Goal: Task Accomplishment & Management: Manage account settings

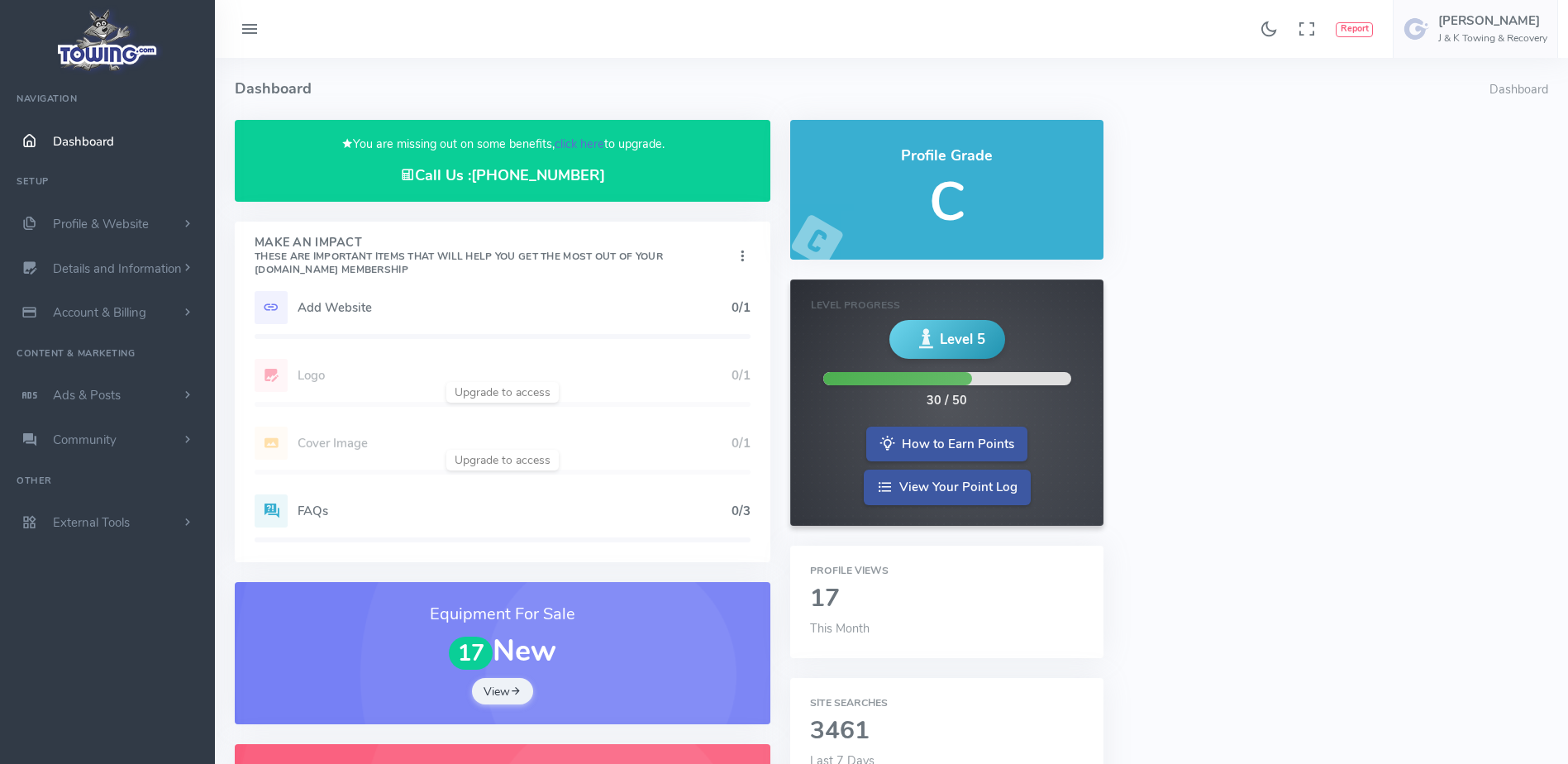
drag, startPoint x: 0, startPoint y: 0, endPoint x: 588, endPoint y: 148, distance: 606.3
click at [588, 148] on link "click here" at bounding box center [579, 144] width 50 height 16
click at [587, 140] on link "click here" at bounding box center [579, 144] width 50 height 16
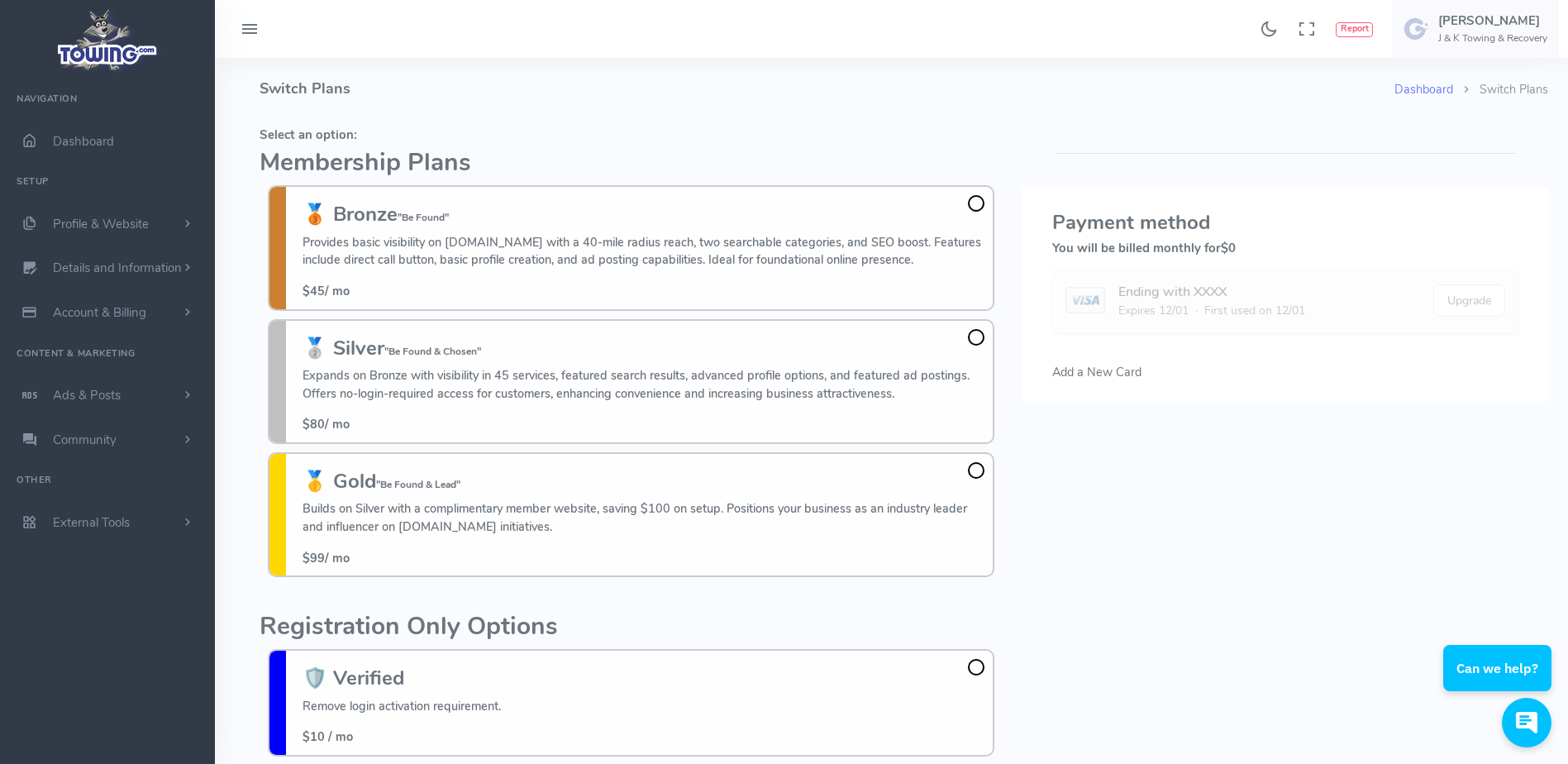
click at [1233, 420] on div "Please select a credit card or add a new credit card . Payment method You will …" at bounding box center [1285, 491] width 546 height 742
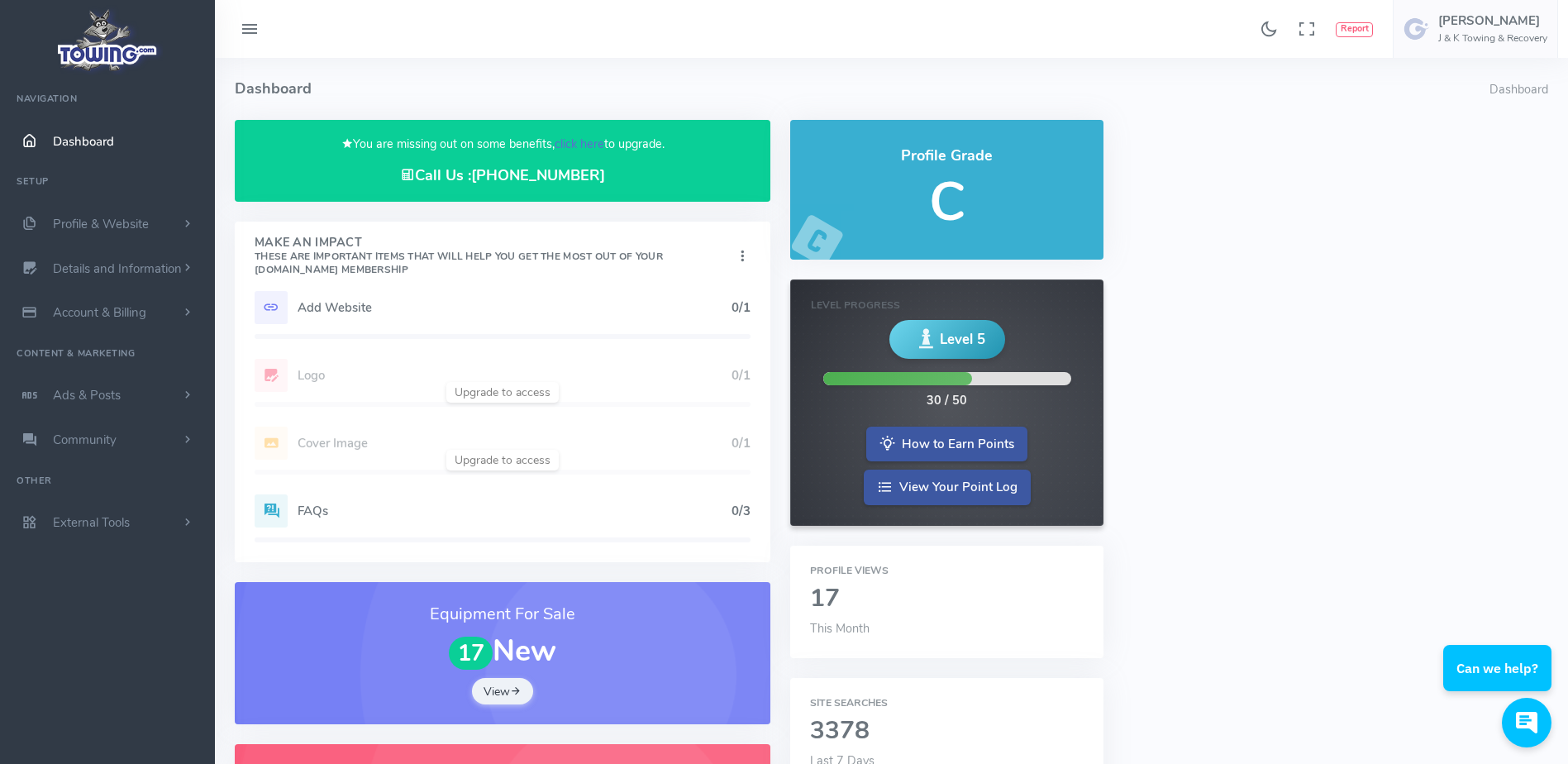
click at [578, 140] on link "click here" at bounding box center [579, 144] width 50 height 16
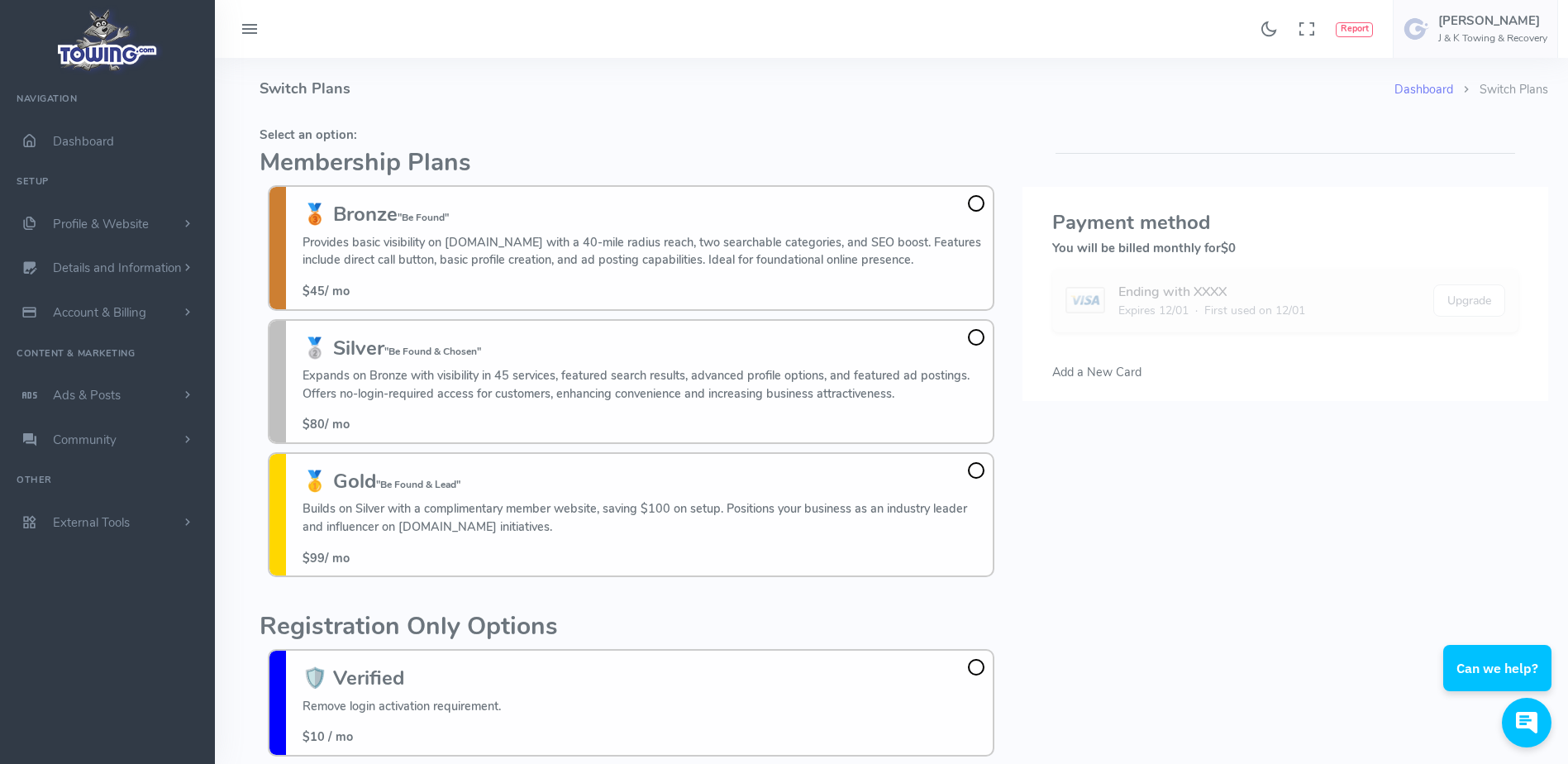
click at [934, 101] on h4 "Switch Plans" at bounding box center [827, 89] width 1135 height 62
click at [972, 339] on span at bounding box center [976, 337] width 16 height 16
click at [0, 0] on input "🥈 Silver "Be Found & Chosen" Expands on Bronze with visibility in 45 services, …" at bounding box center [0, 0] width 0 height 0
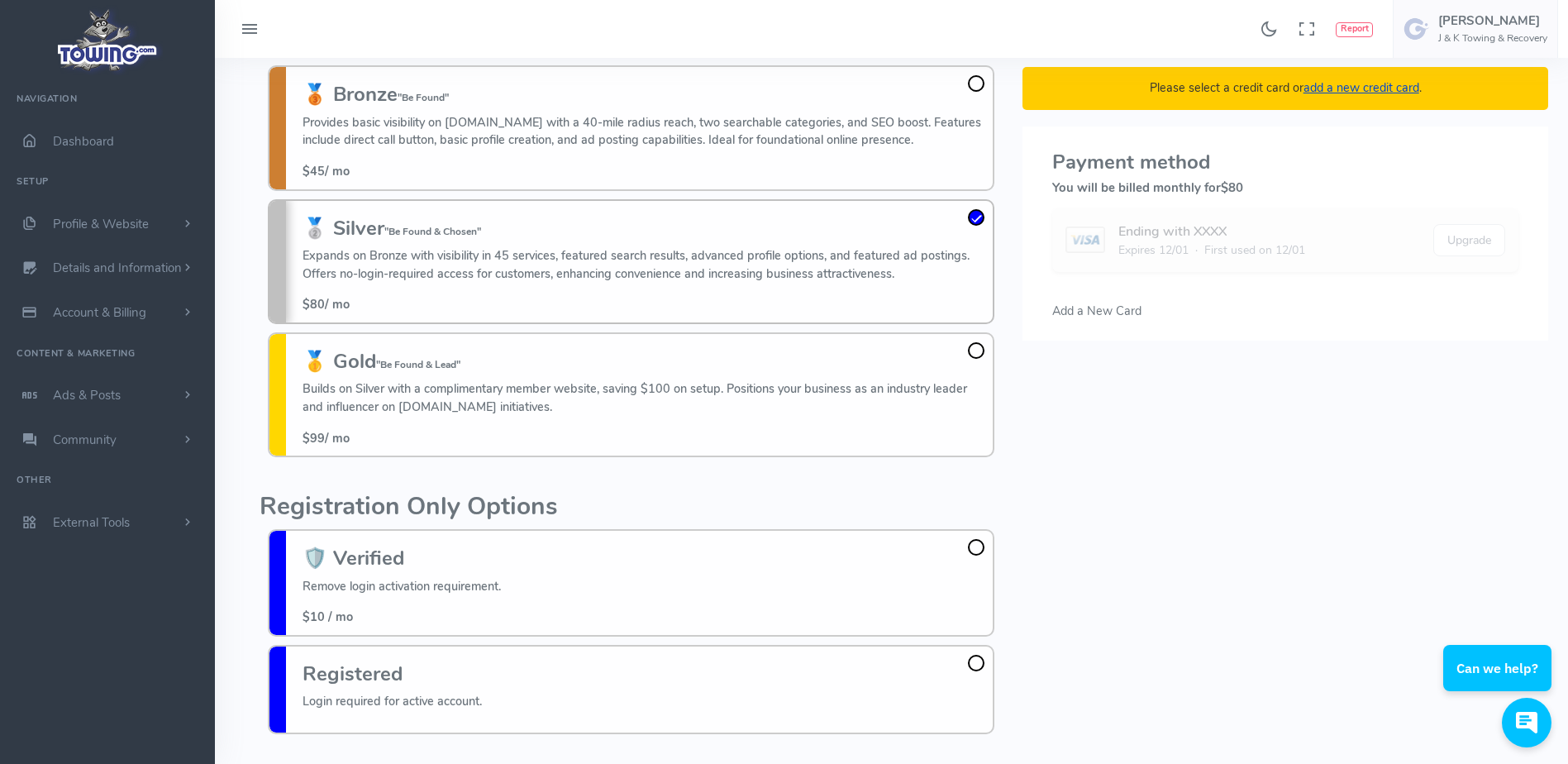
click at [1100, 312] on span "Add a New Card" at bounding box center [1096, 311] width 89 height 16
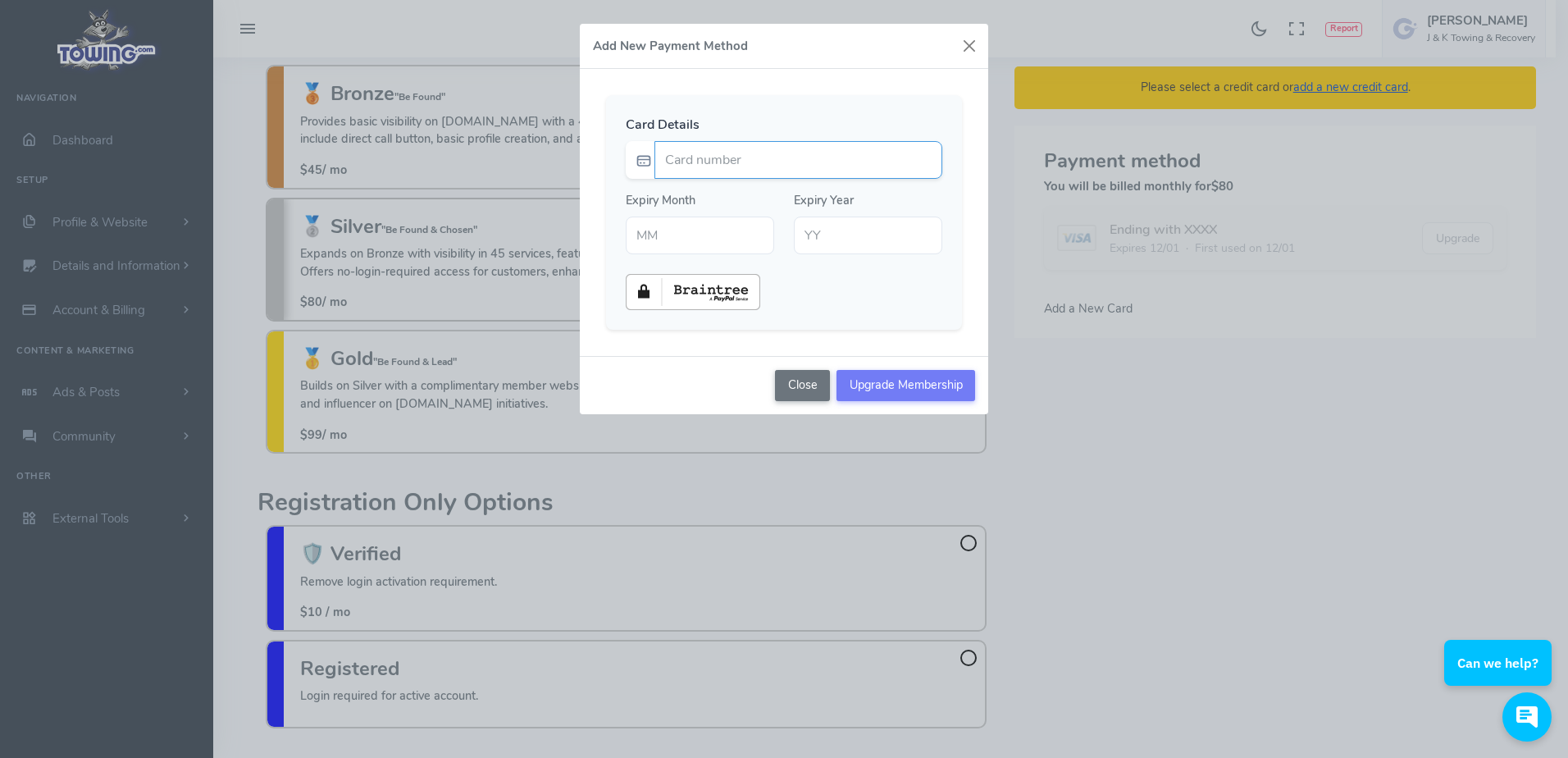
click at [798, 154] on input "Card number" at bounding box center [798, 160] width 288 height 38
type input "4802782000428610"
click at [819, 120] on legend "Card Details" at bounding box center [784, 125] width 317 height 20
click at [715, 228] on input "text" at bounding box center [701, 235] width 149 height 38
click at [819, 224] on input "text" at bounding box center [868, 235] width 149 height 38
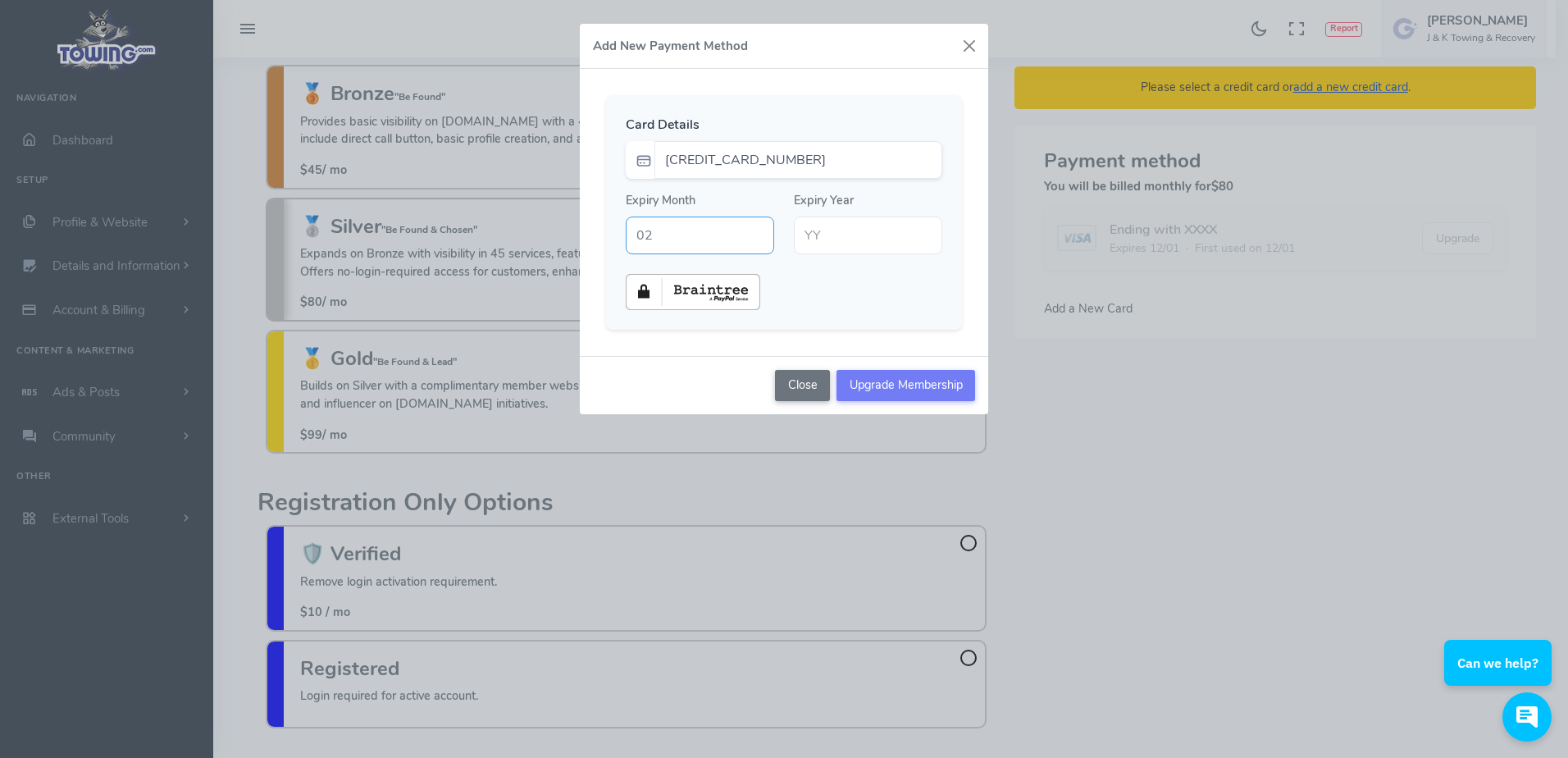
click at [741, 220] on input "02" at bounding box center [701, 235] width 149 height 38
type input "04"
click at [840, 222] on input "text" at bounding box center [868, 235] width 149 height 38
type input "29"
click at [863, 283] on div at bounding box center [784, 292] width 336 height 36
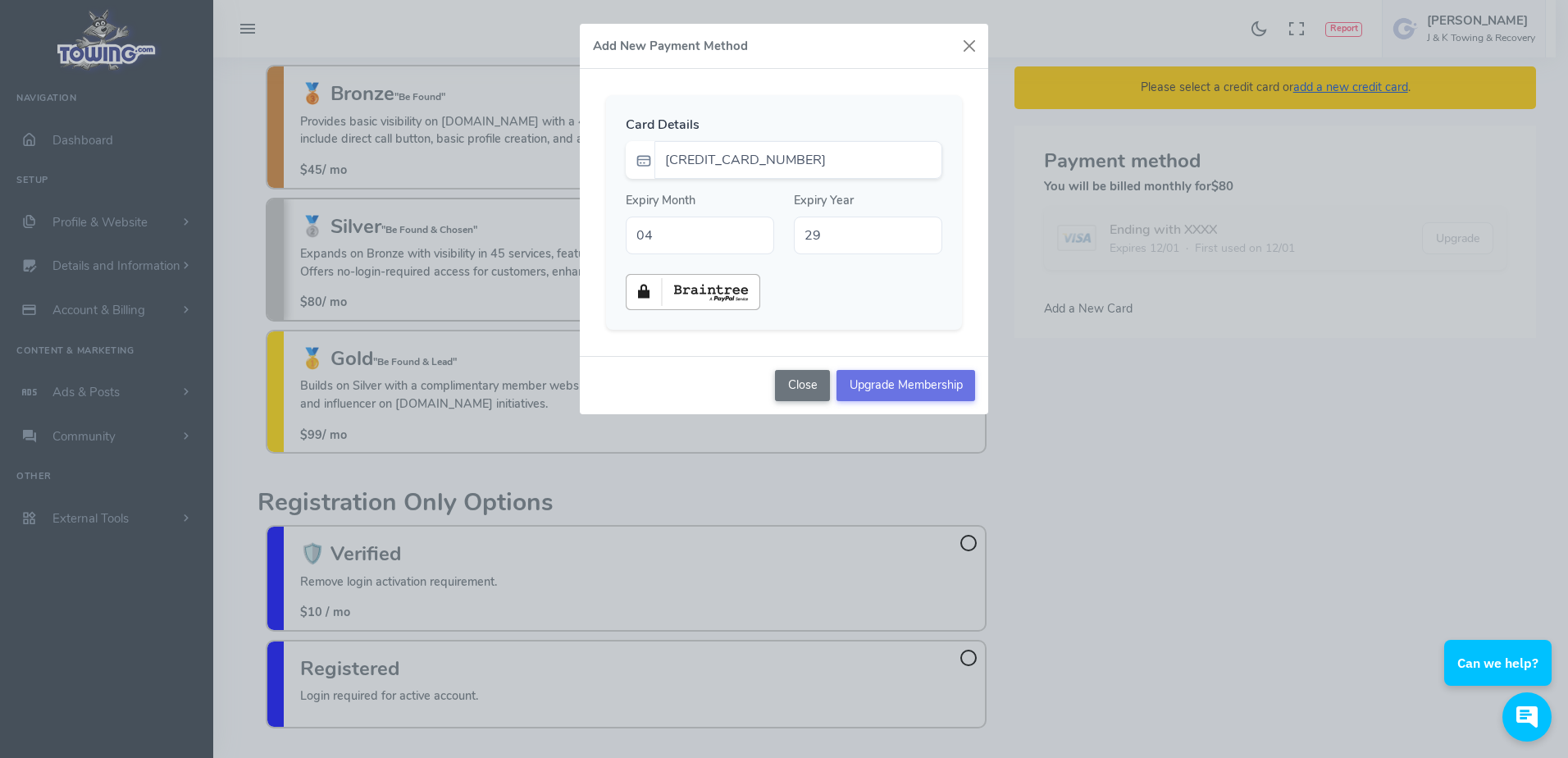
click at [904, 396] on input "Upgrade Membership" at bounding box center [906, 385] width 139 height 31
drag, startPoint x: 905, startPoint y: 388, endPoint x: 1070, endPoint y: 325, distance: 176.6
click at [1070, 325] on div "Add New Payment Method TowingCom-Monthly-Silver Card Details 4802782000428610 E…" at bounding box center [784, 379] width 1568 height 758
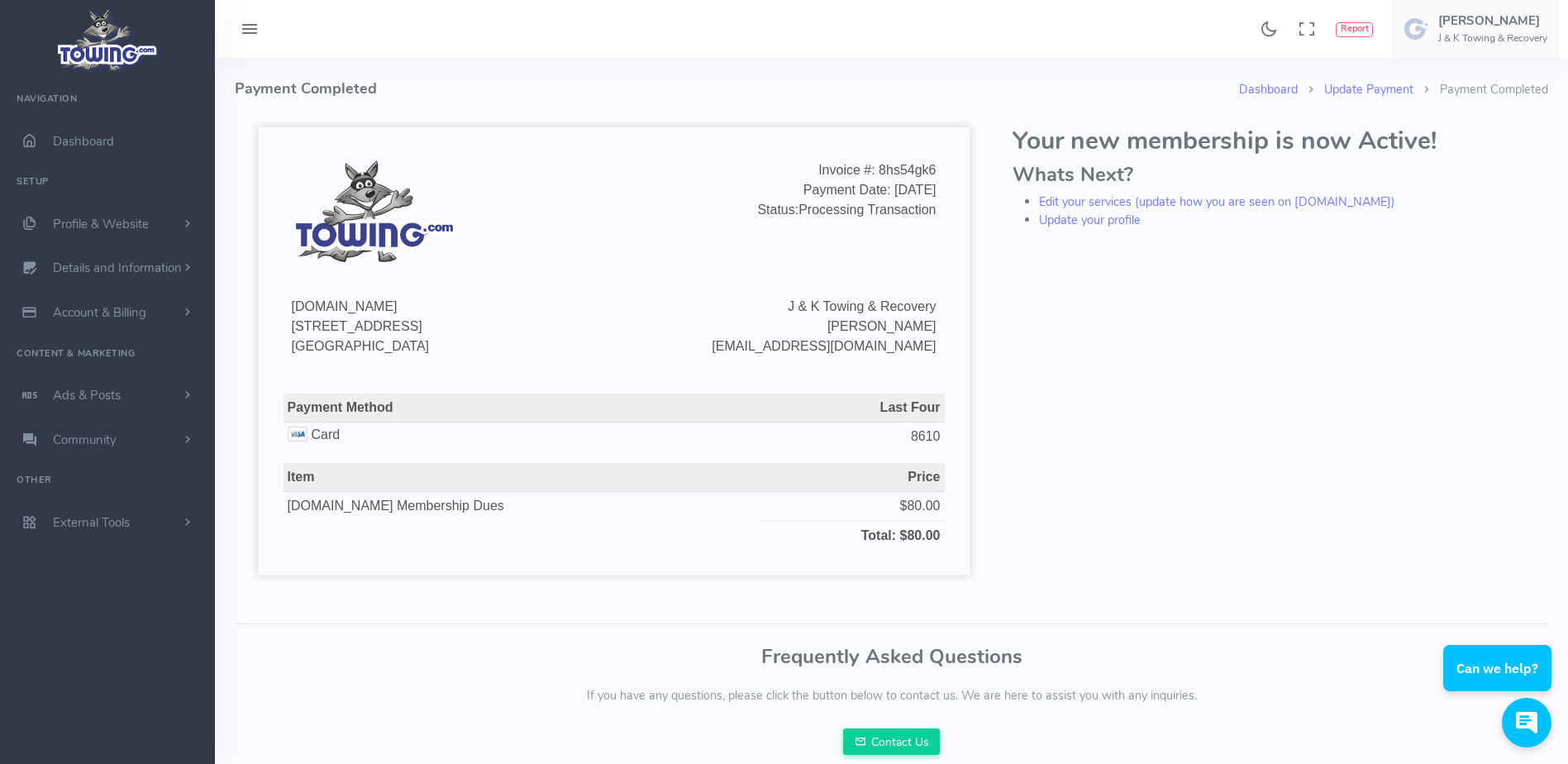
click at [1022, 64] on h4 "Payment Completed" at bounding box center [737, 89] width 1004 height 62
click at [163, 224] on link "Profile & Website" at bounding box center [108, 223] width 215 height 44
click at [113, 138] on span "Dashboard" at bounding box center [84, 141] width 61 height 16
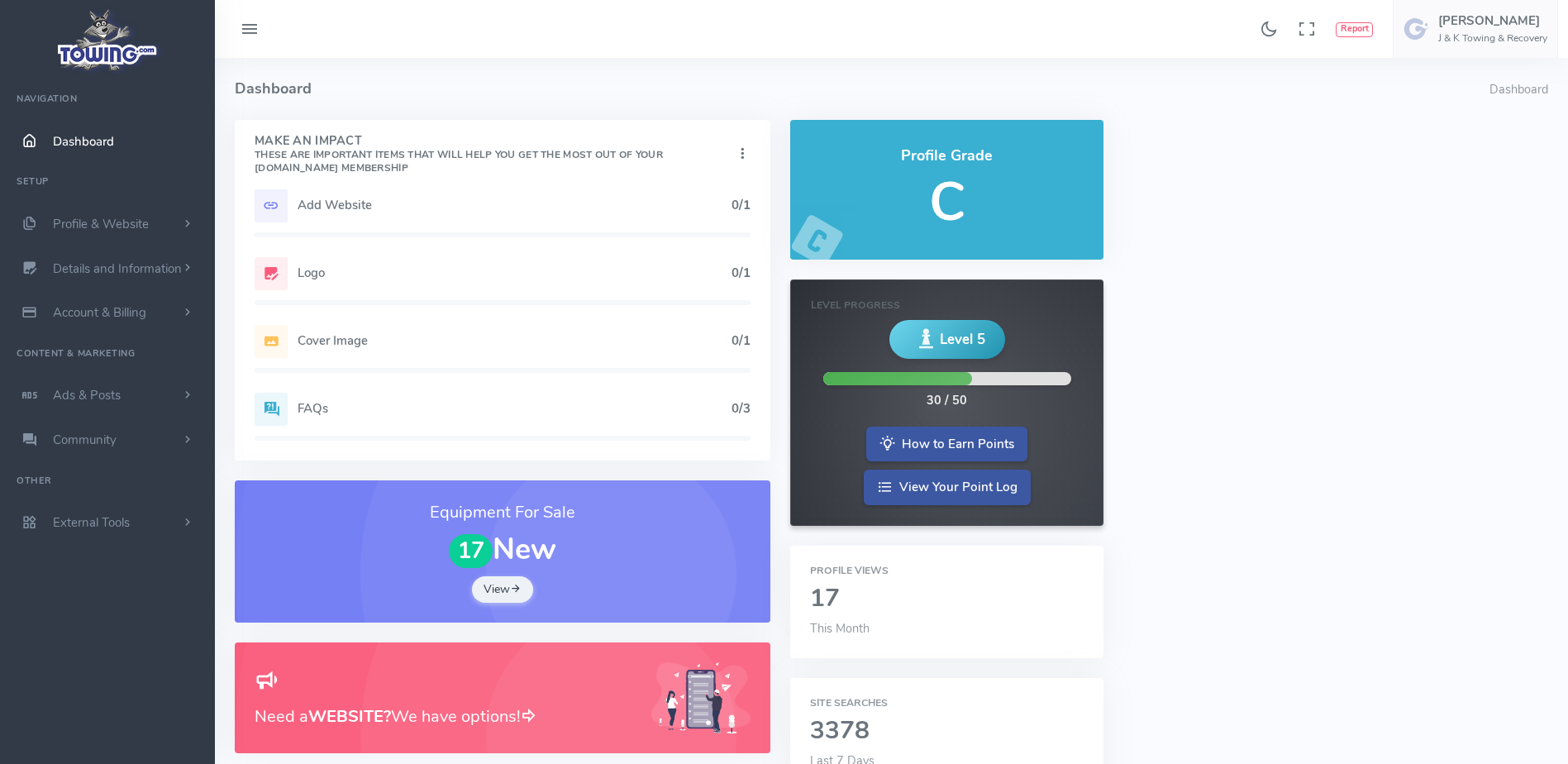
click at [688, 206] on h5 "Add Website" at bounding box center [514, 204] width 434 height 14
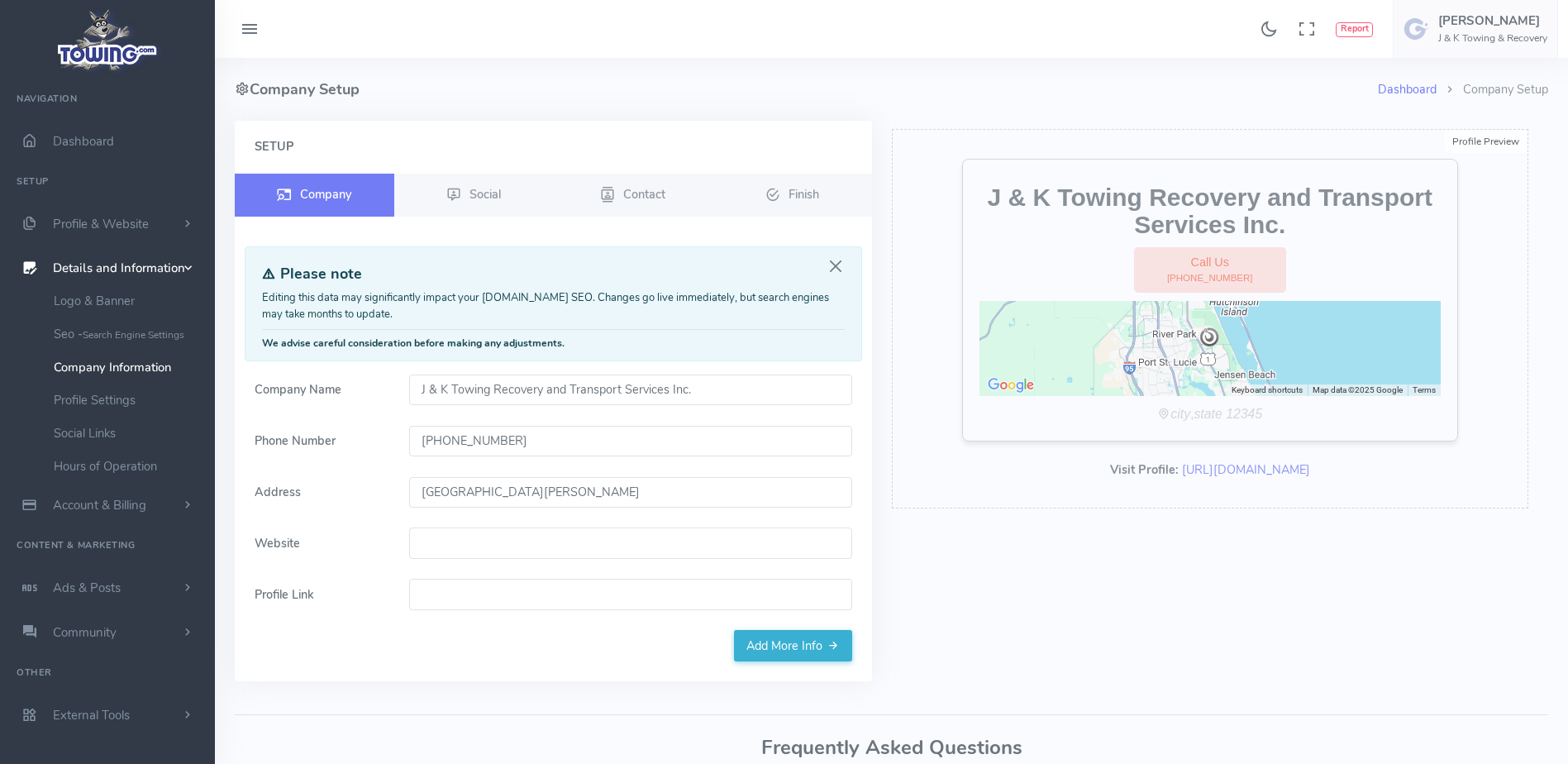
click at [506, 543] on input "Website" at bounding box center [631, 542] width 443 height 32
paste input "https://jktowingrt.com/"
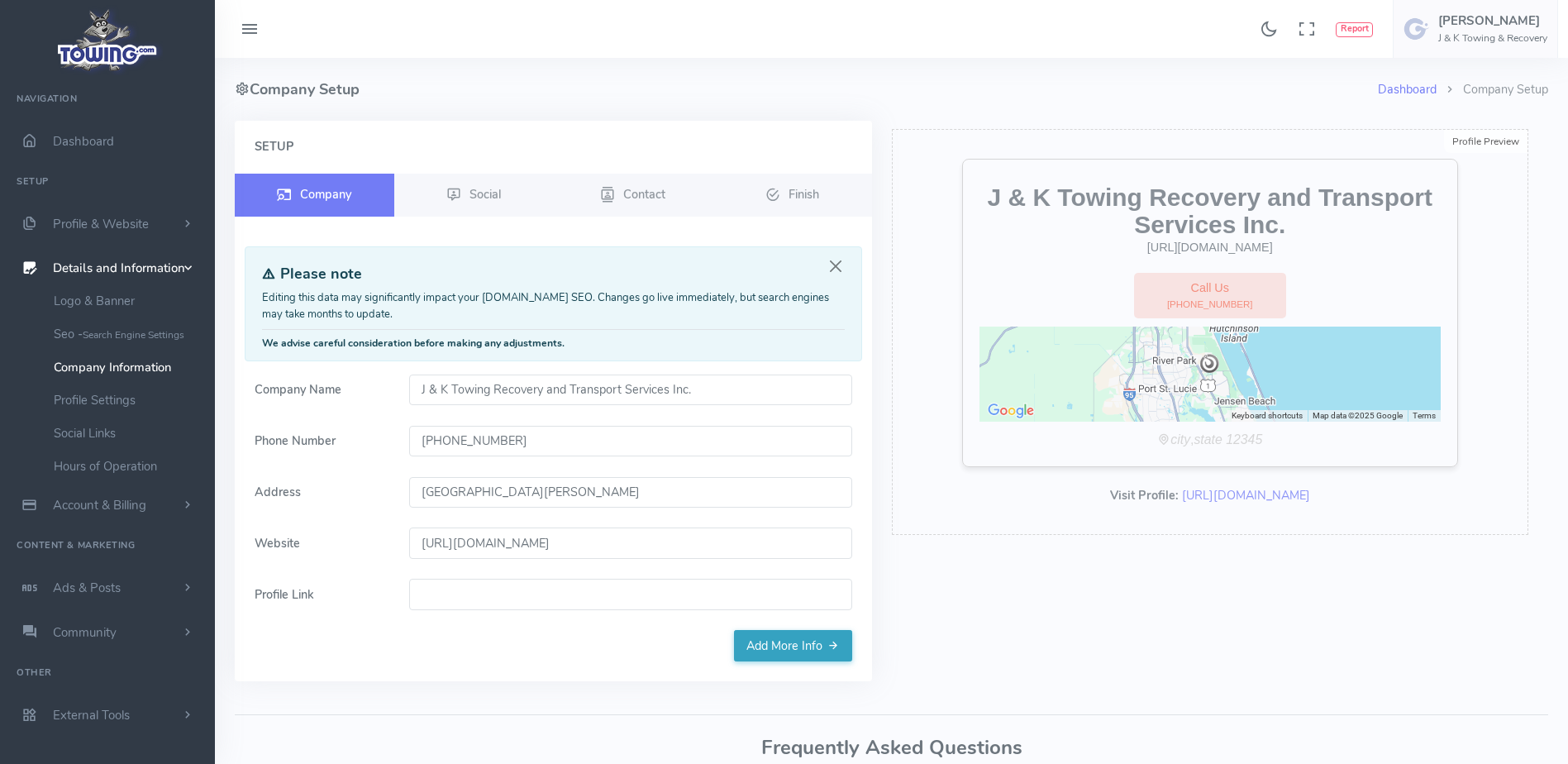
type input "https://jktowingrt.com/"
click at [785, 652] on link "Add More Info" at bounding box center [793, 646] width 118 height 32
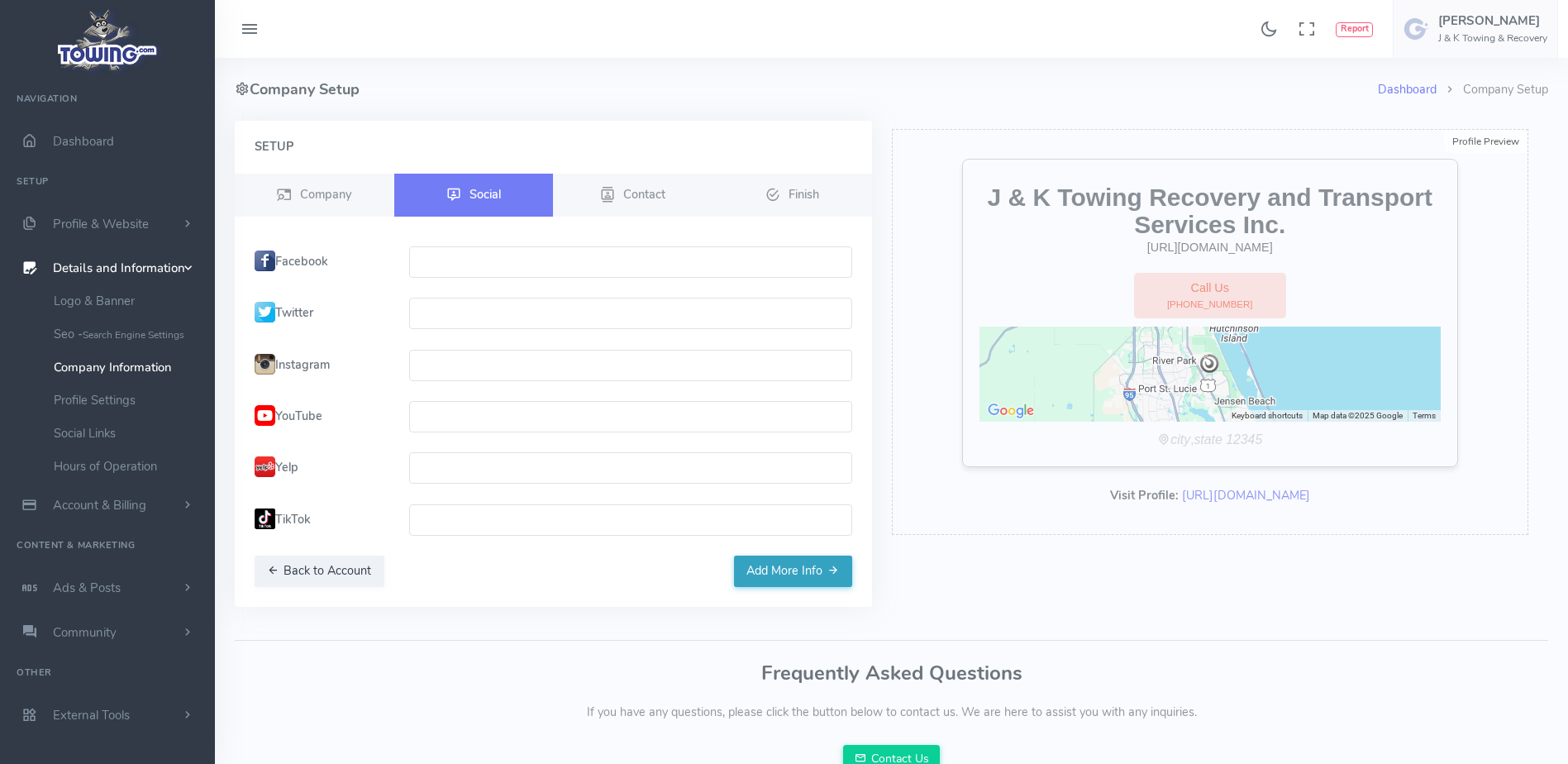
click at [773, 571] on button "Add More Info" at bounding box center [793, 571] width 118 height 32
click at [773, 571] on div "Dashboard Company Setup Company Setup Setup Company Social Contact Finish Pleas…" at bounding box center [891, 424] width 1333 height 733
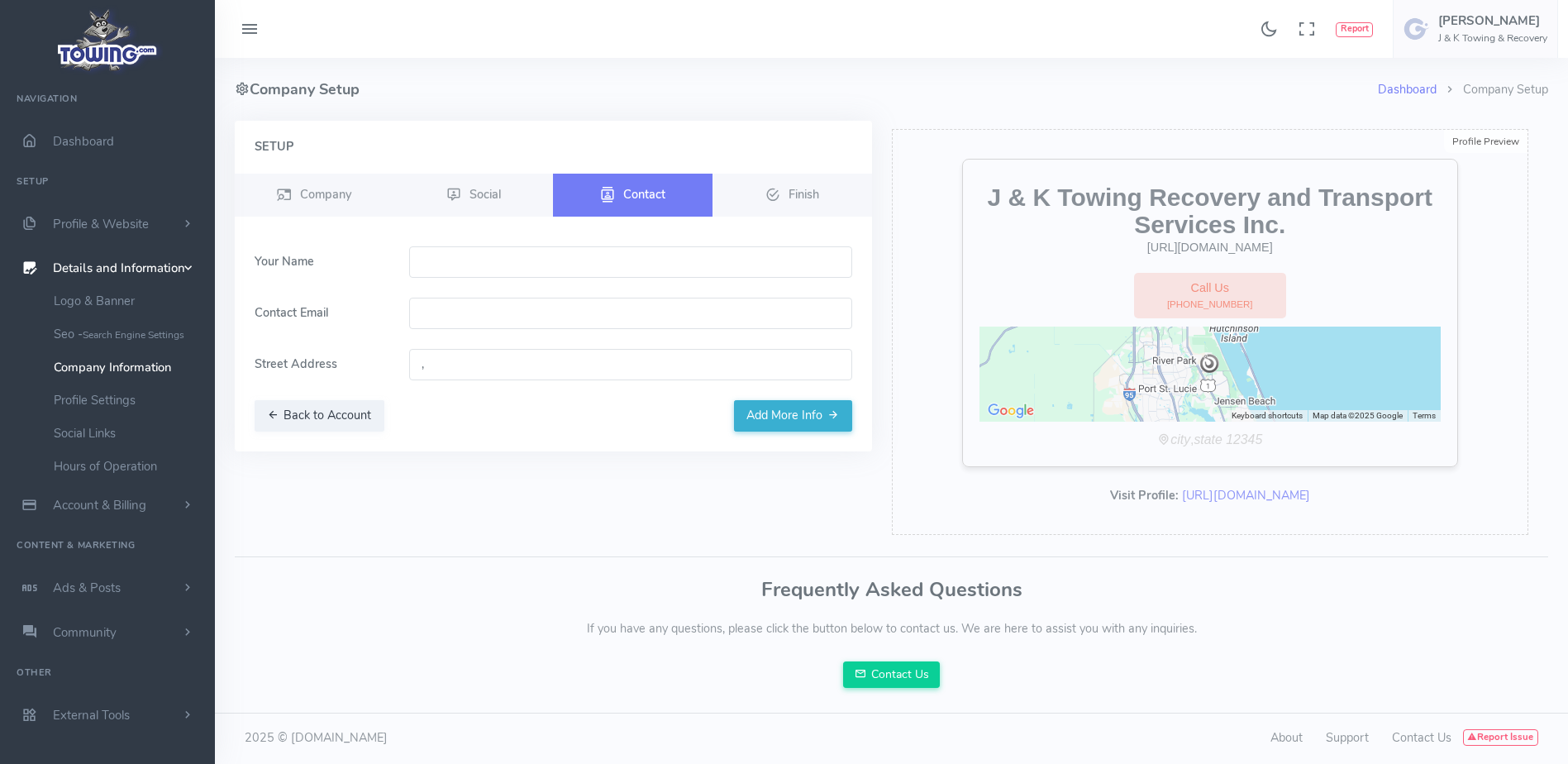
click at [773, 571] on div "Dashboard Company Setup Company Setup Setup Company Social Contact Finish Pleas…" at bounding box center [891, 382] width 1333 height 650
click at [129, 265] on span "Details and Information" at bounding box center [119, 269] width 132 height 16
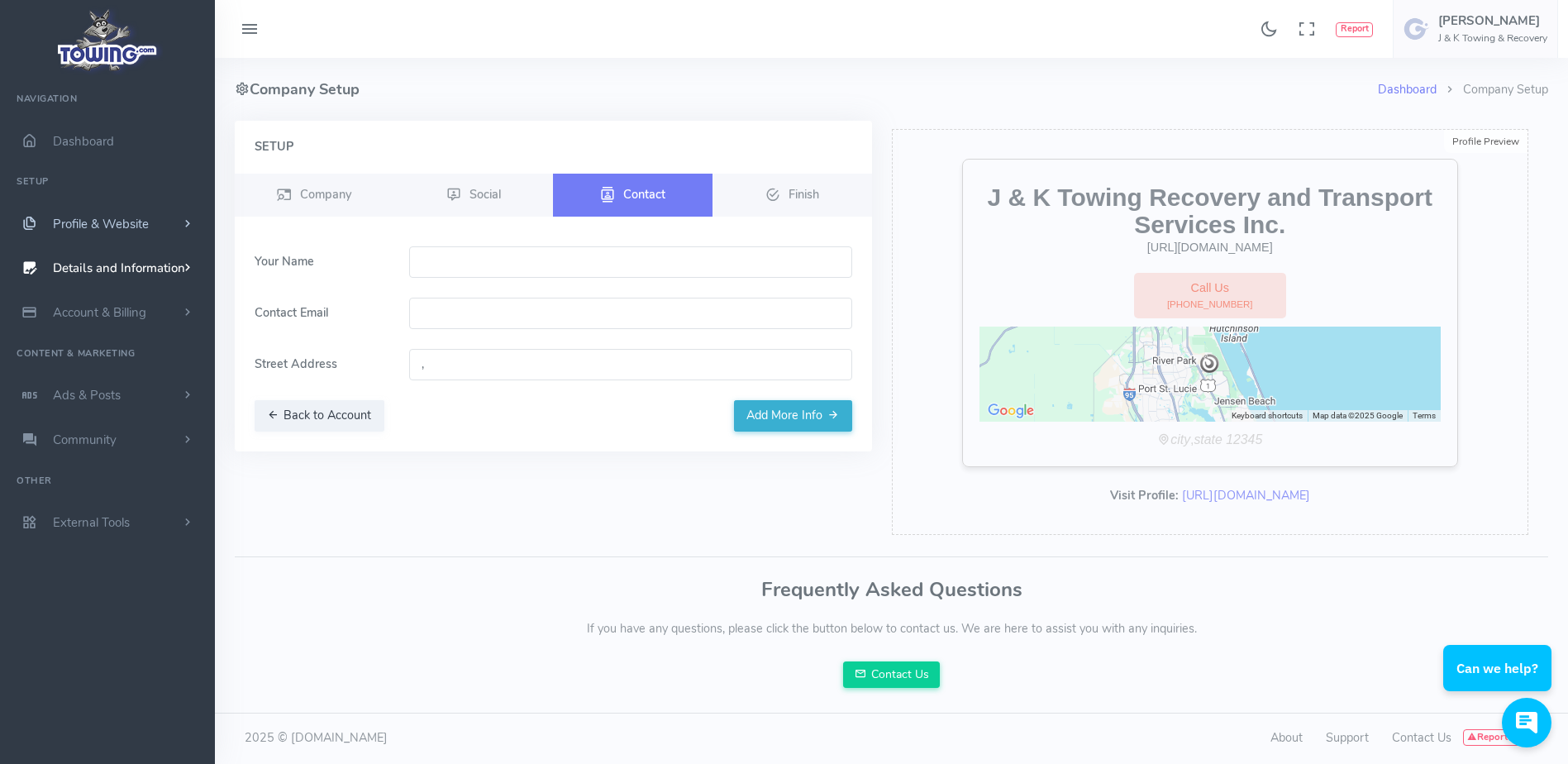
click at [117, 227] on span "Profile & Website" at bounding box center [101, 224] width 96 height 16
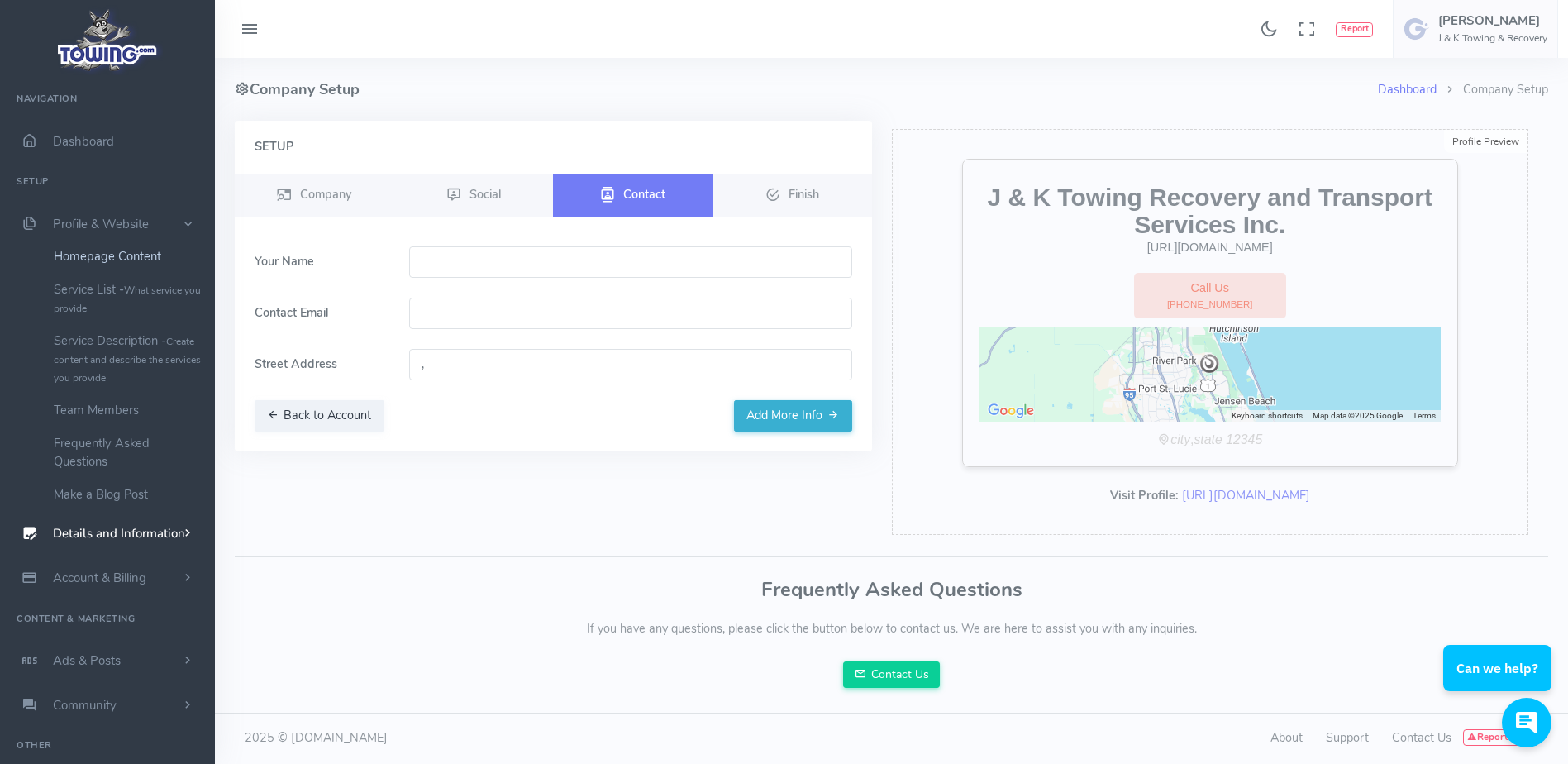
click at [117, 256] on link "Homepage Content" at bounding box center [128, 256] width 174 height 33
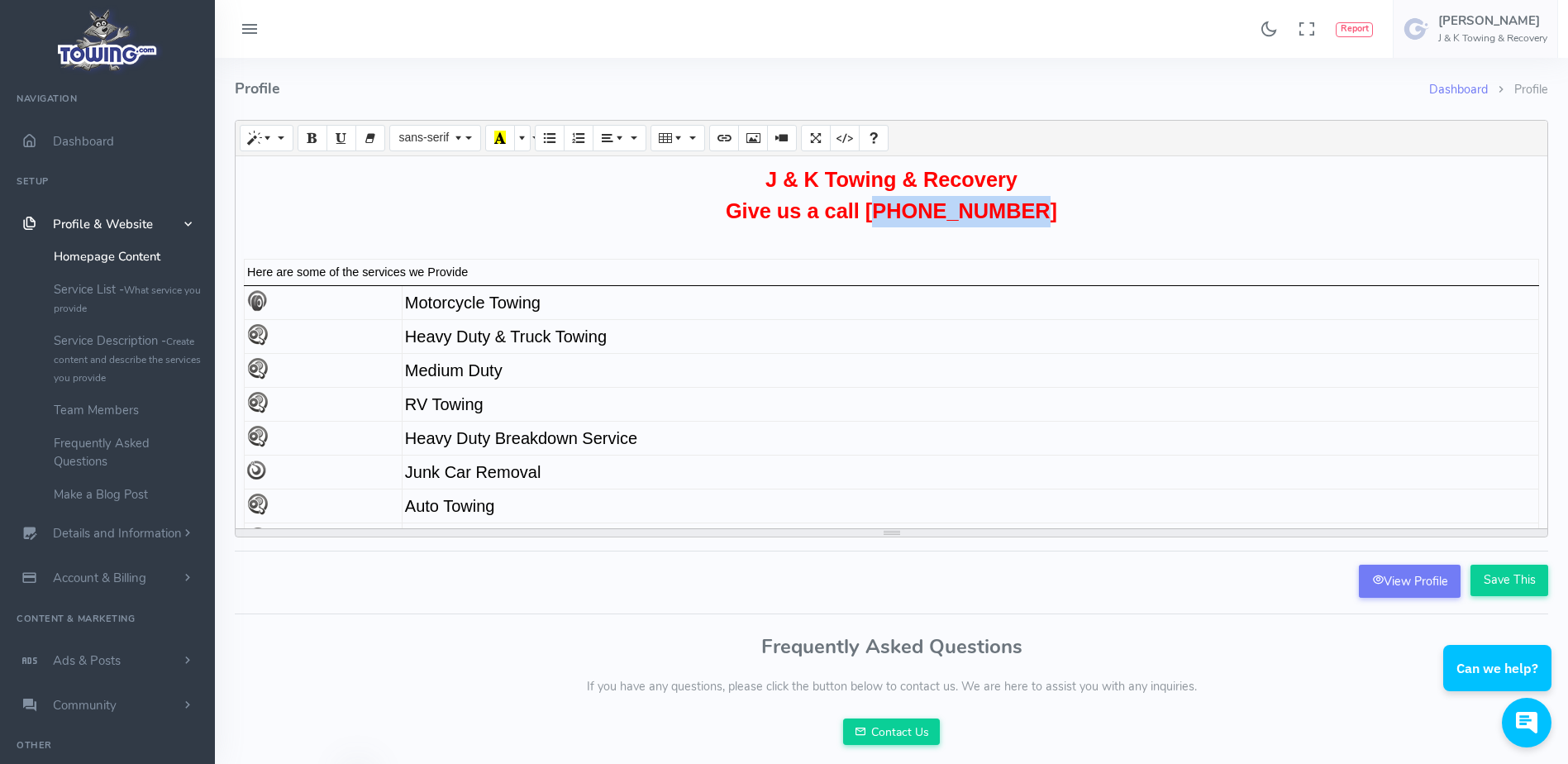
drag, startPoint x: 1034, startPoint y: 208, endPoint x: 890, endPoint y: 217, distance: 144.3
click at [890, 217] on p "J & K Towing & Recovery Give us a call (772)834-9691" at bounding box center [891, 195] width 1295 height 62
click at [1207, 718] on div "Frequently Asked Questions If you have any questions, please click the button b…" at bounding box center [891, 690] width 1313 height 109
click at [963, 210] on p "J & K Towing & Recovery Give us a call" at bounding box center [891, 195] width 1295 height 62
click at [1153, 742] on div "Frequently Asked Questions If you have any questions, please click the button b…" at bounding box center [891, 690] width 1313 height 109
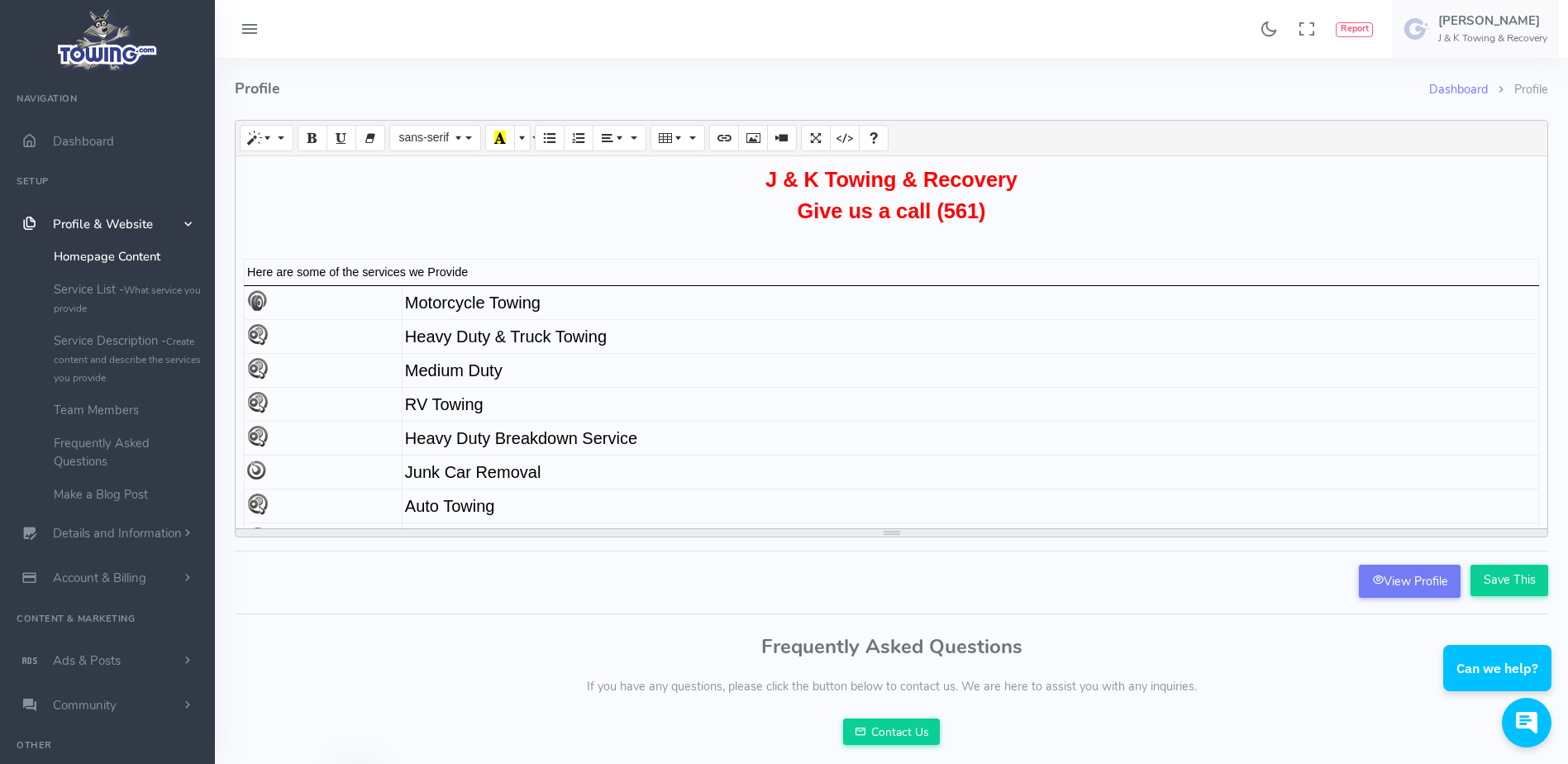
click at [1001, 215] on p "J & K Towing & Recovery Give us a call (561)" at bounding box center [891, 195] width 1295 height 62
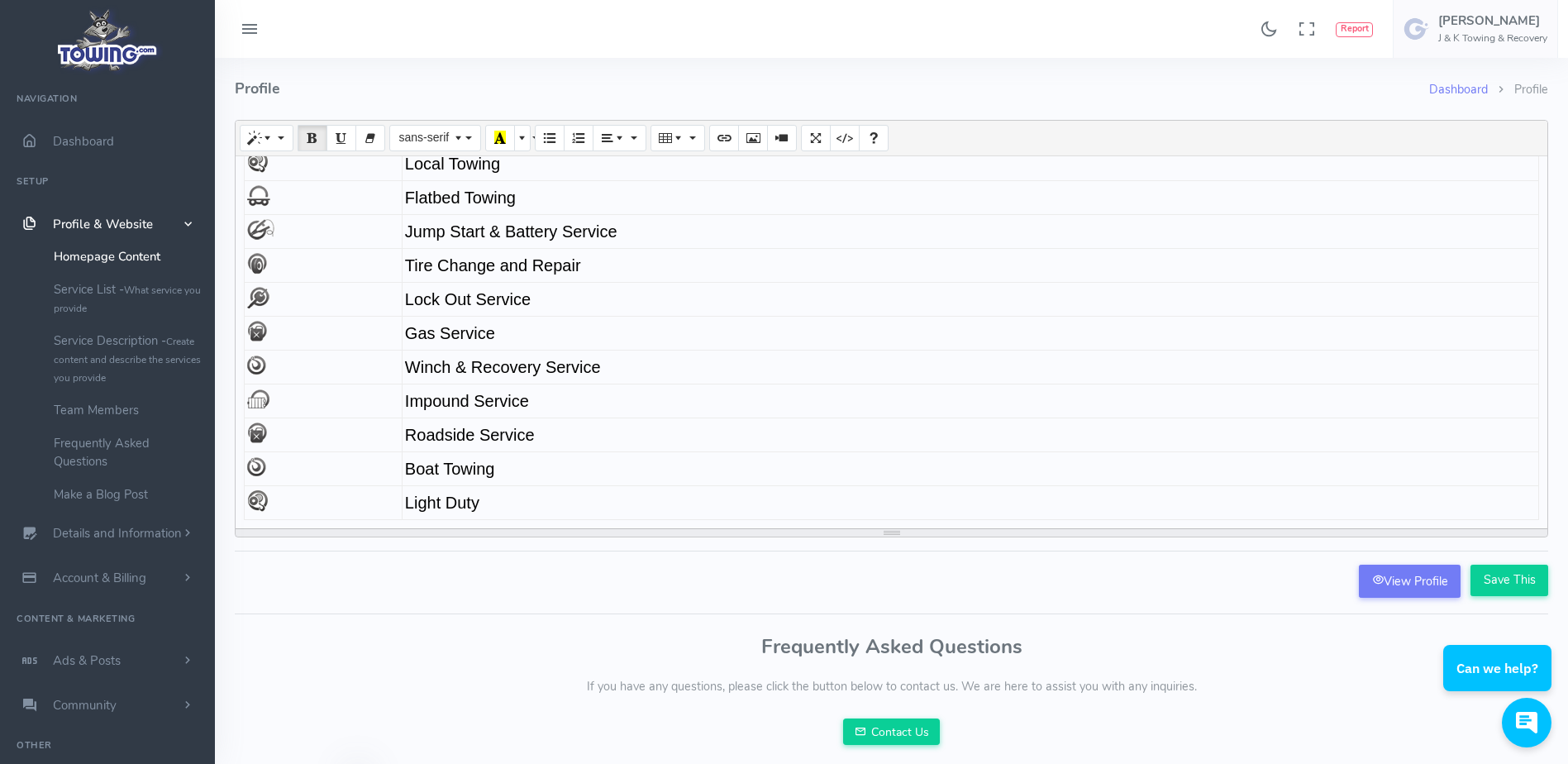
scroll to position [159, 0]
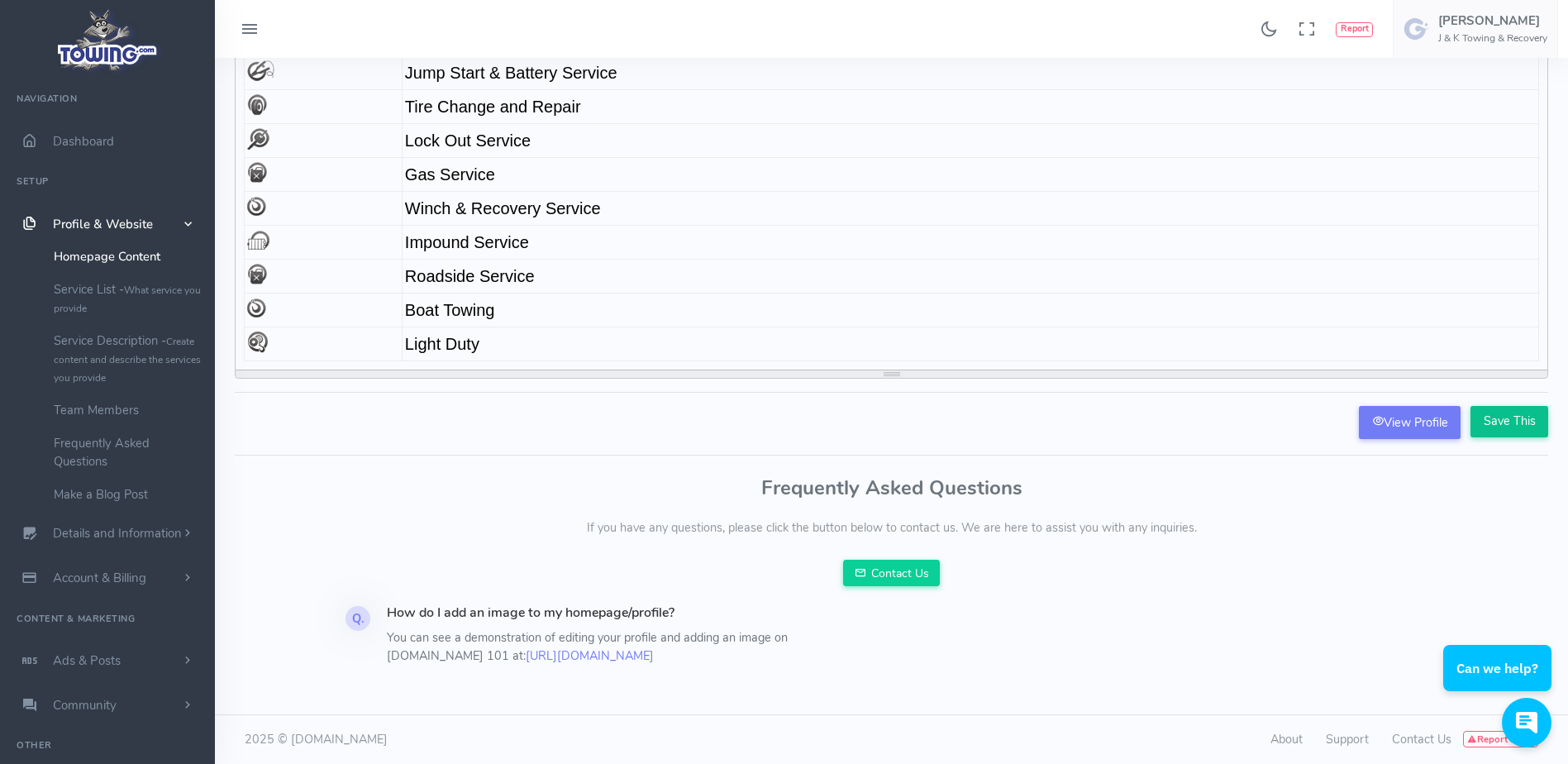
click at [1516, 415] on input "Save This" at bounding box center [1509, 421] width 78 height 32
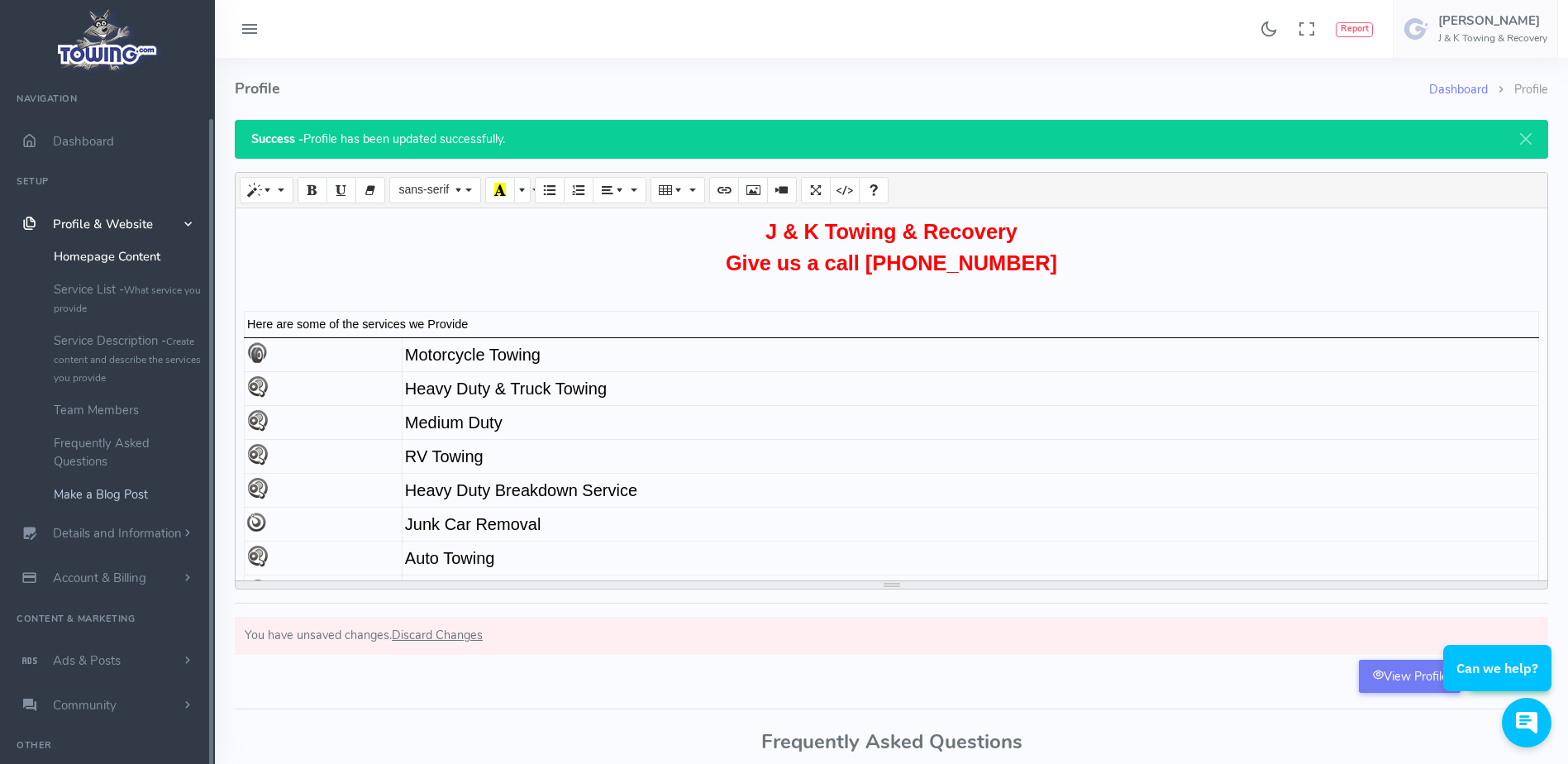
scroll to position [39, 0]
click at [159, 185] on link "Profile & Website" at bounding box center [108, 184] width 215 height 44
click at [152, 276] on span "Details and Information" at bounding box center [117, 269] width 129 height 16
click at [114, 466] on link "Hours of Operation" at bounding box center [128, 466] width 174 height 33
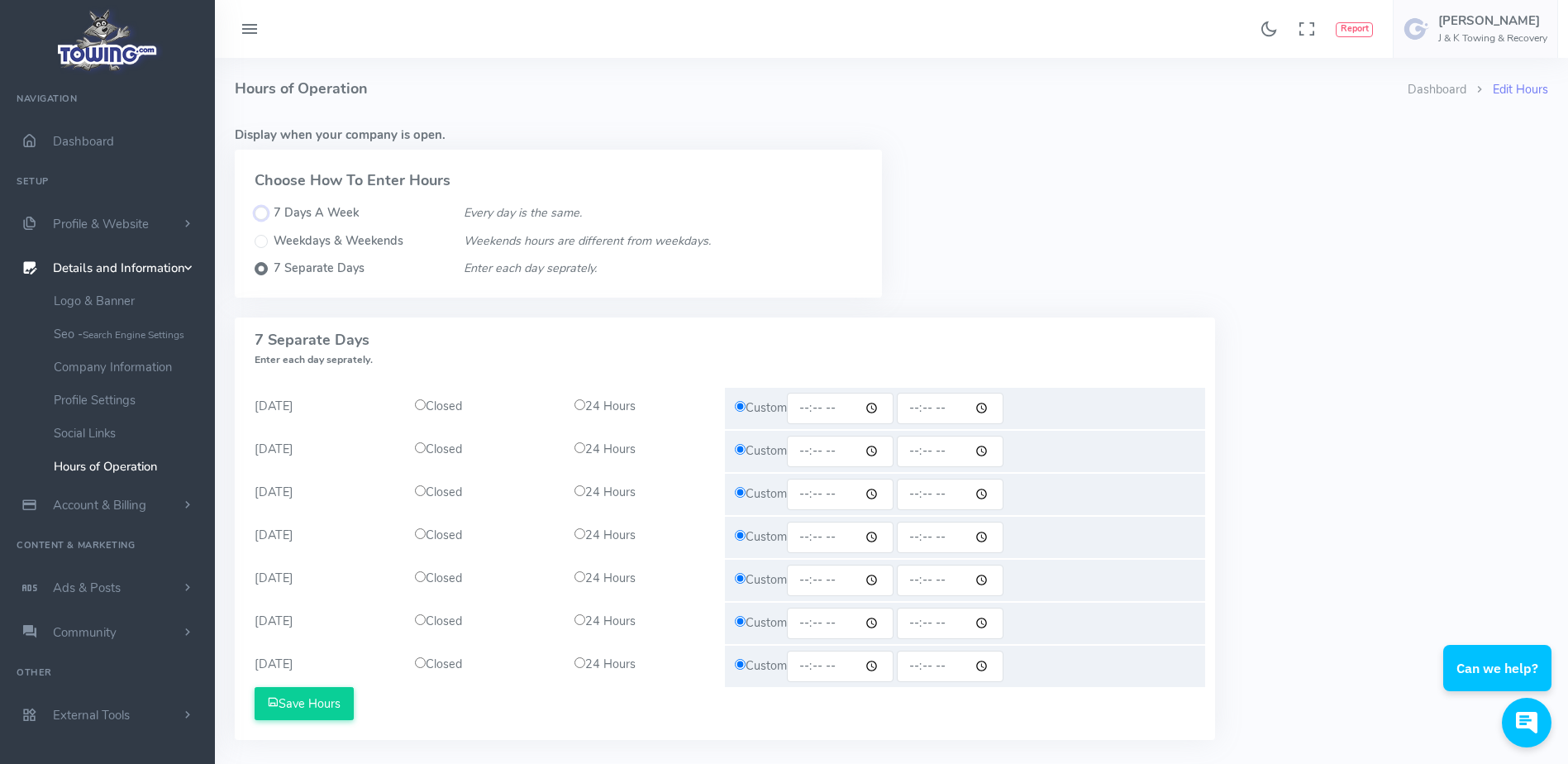
click at [266, 217] on input "7 Days A Week" at bounding box center [261, 213] width 14 height 14
radio input "true"
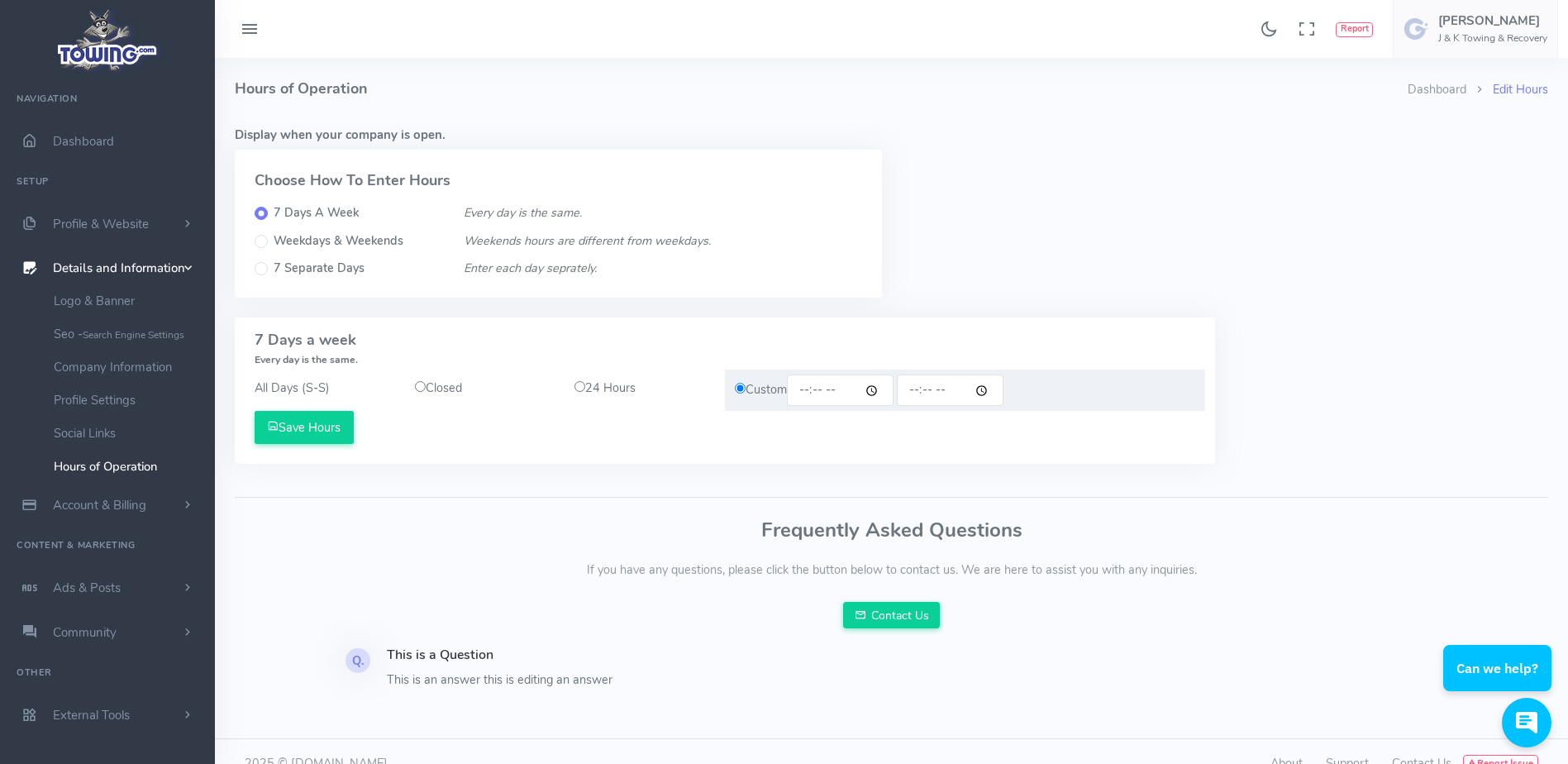
click at [576, 382] on input "radio" at bounding box center [580, 387] width 11 height 11
radio input "true"
click at [322, 442] on button "Save Hours" at bounding box center [305, 427] width 99 height 33
